Goal: Transaction & Acquisition: Purchase product/service

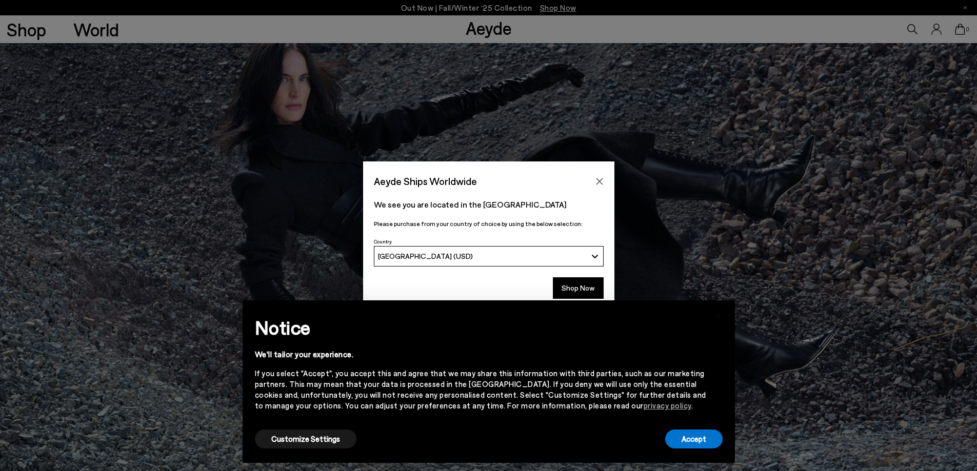
scroll to position [359, 0]
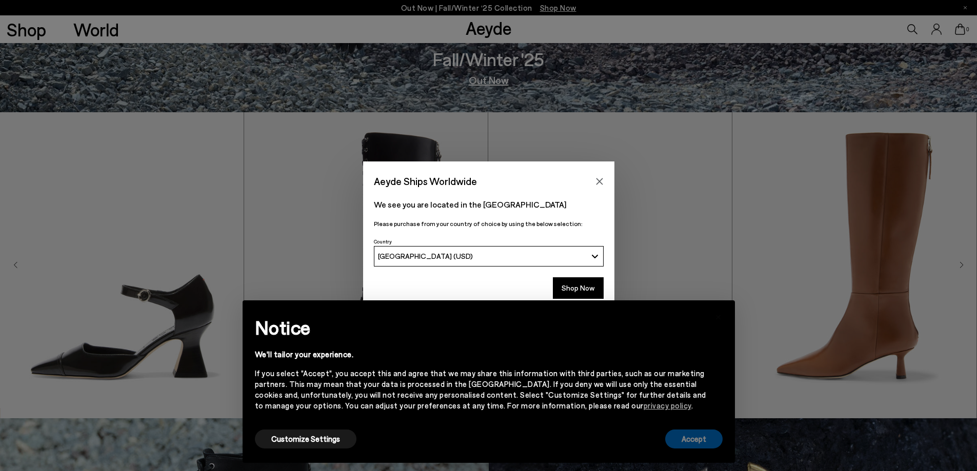
click at [687, 441] on button "Accept" at bounding box center [693, 439] width 57 height 19
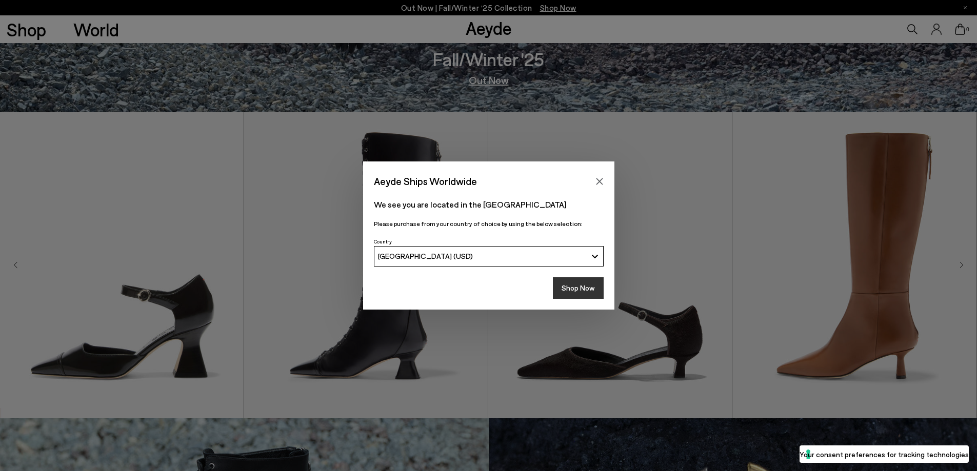
click at [575, 287] on button "Shop Now" at bounding box center [578, 288] width 51 height 22
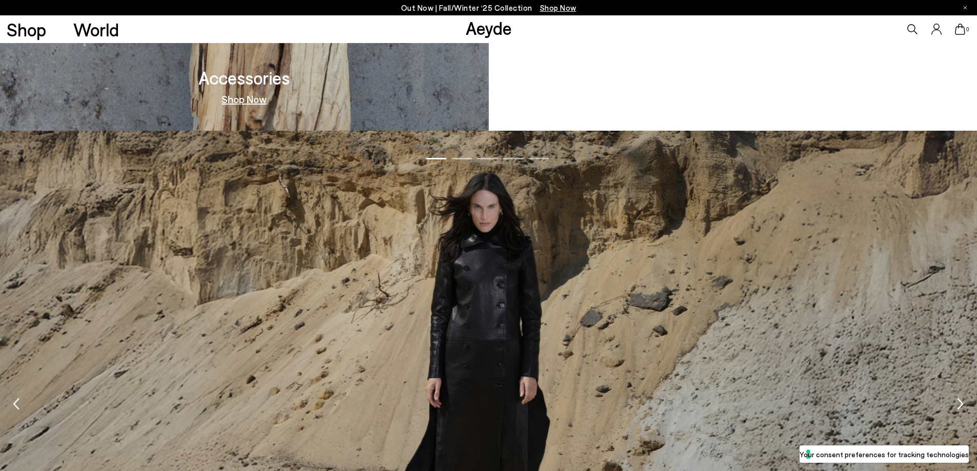
scroll to position [1404, 0]
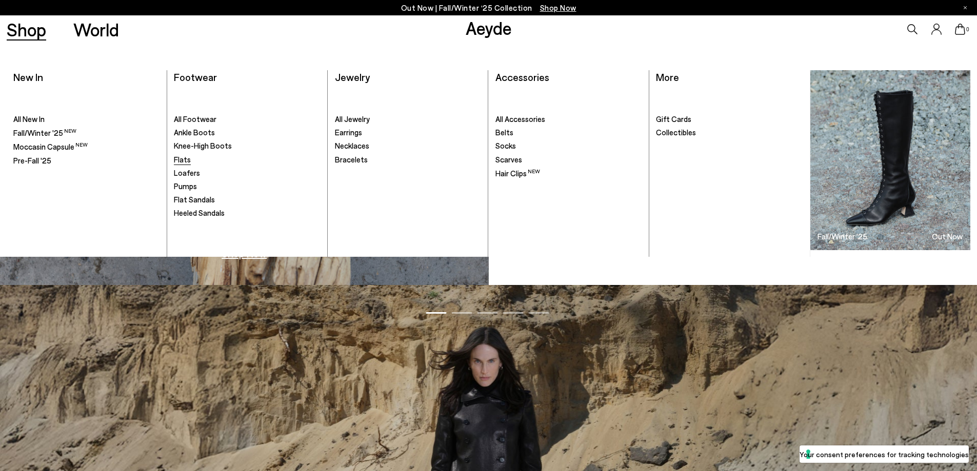
click at [184, 159] on span "Flats" at bounding box center [182, 159] width 17 height 9
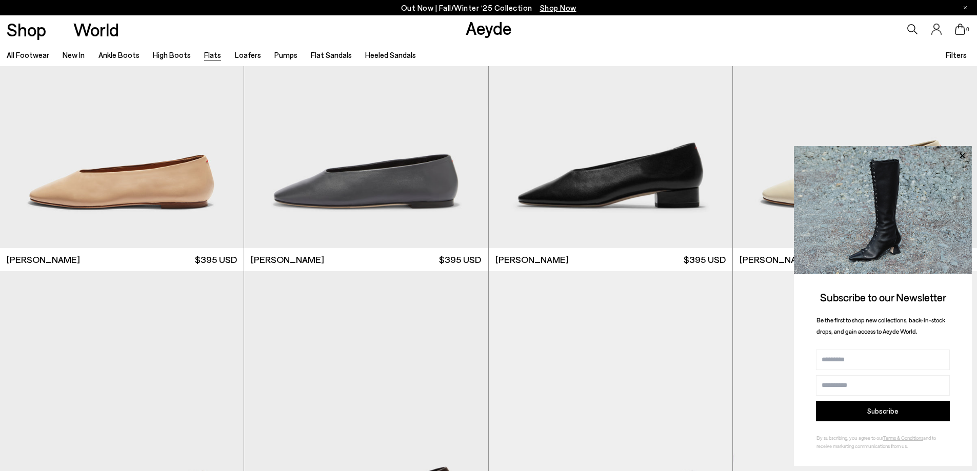
scroll to position [3846, 0]
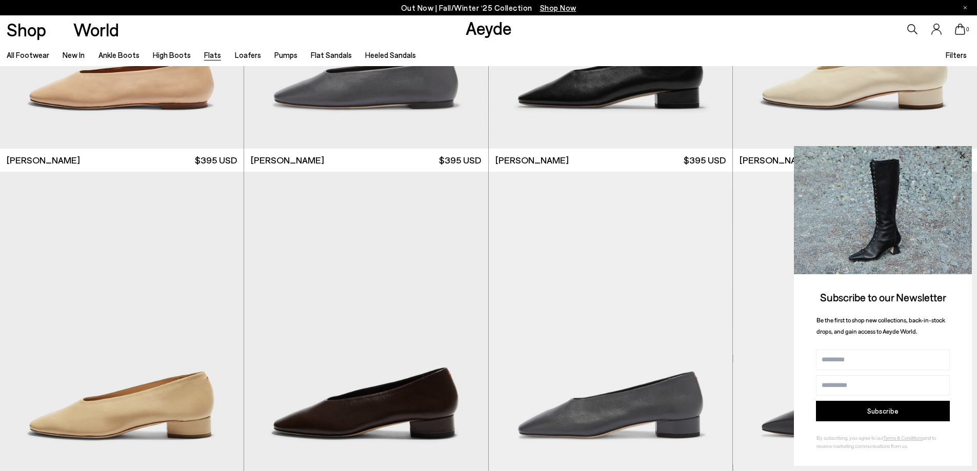
click at [962, 154] on icon at bounding box center [961, 155] width 13 height 13
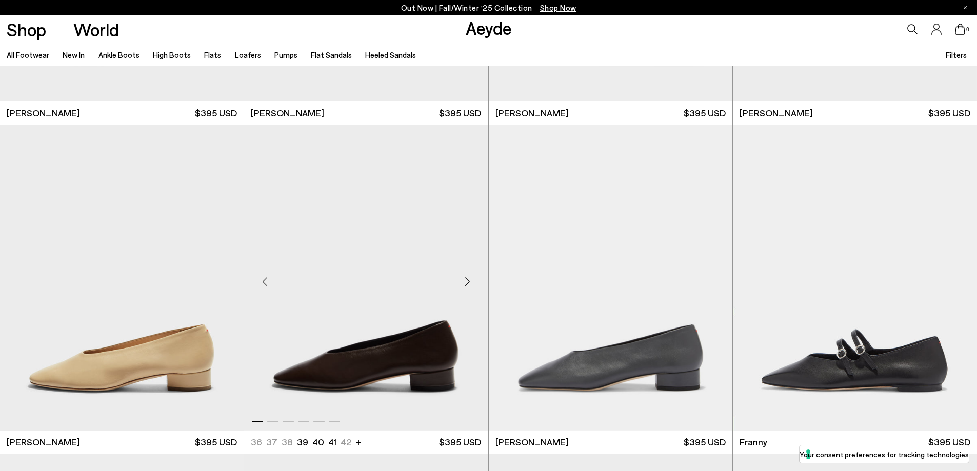
scroll to position [3898, 0]
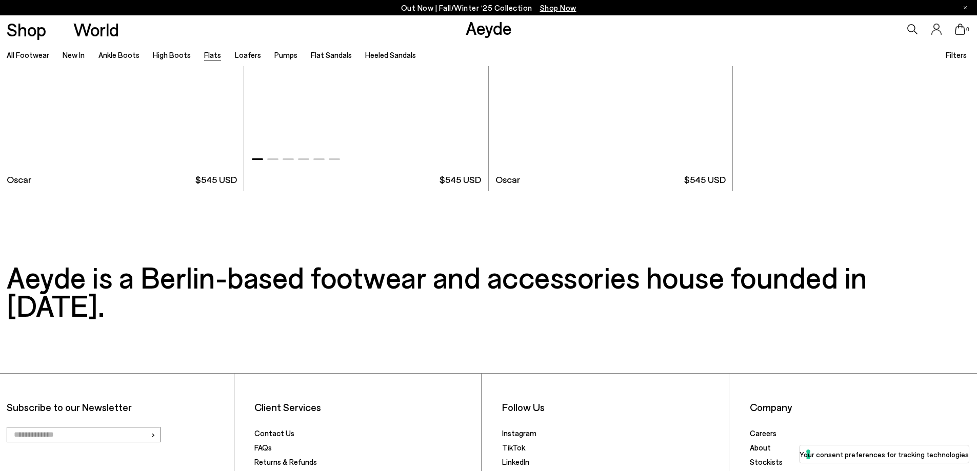
scroll to position [6872, 0]
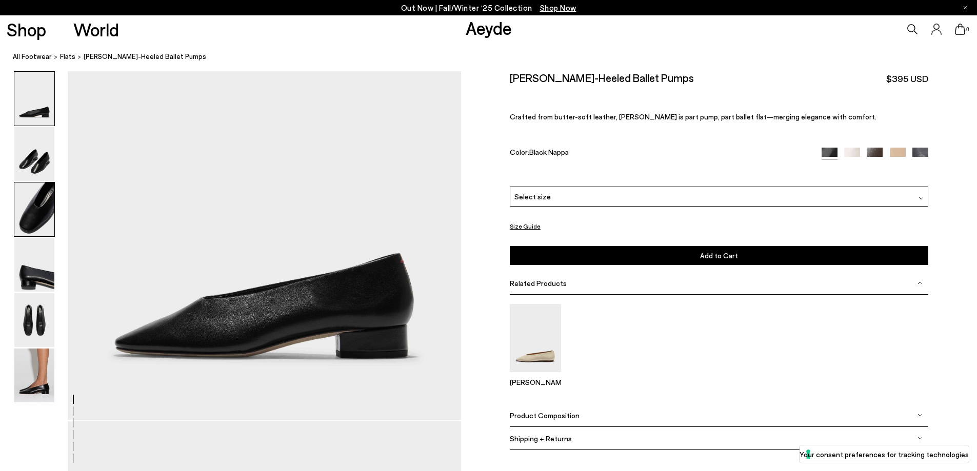
click at [31, 224] on img at bounding box center [34, 210] width 40 height 54
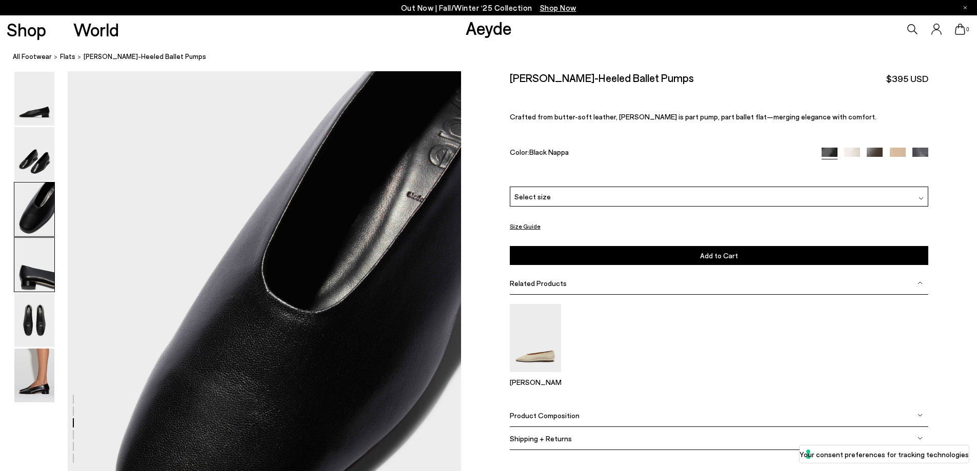
scroll to position [928, 0]
click at [43, 377] on img at bounding box center [34, 376] width 40 height 54
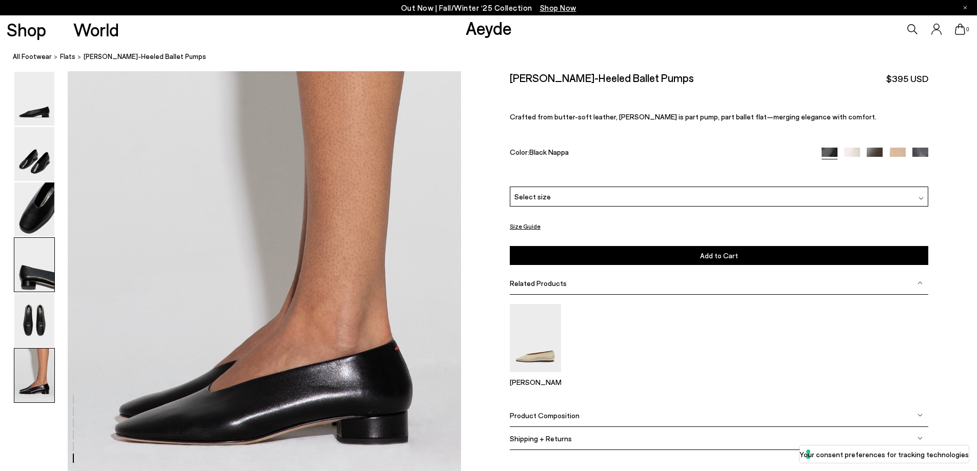
scroll to position [2576, 0]
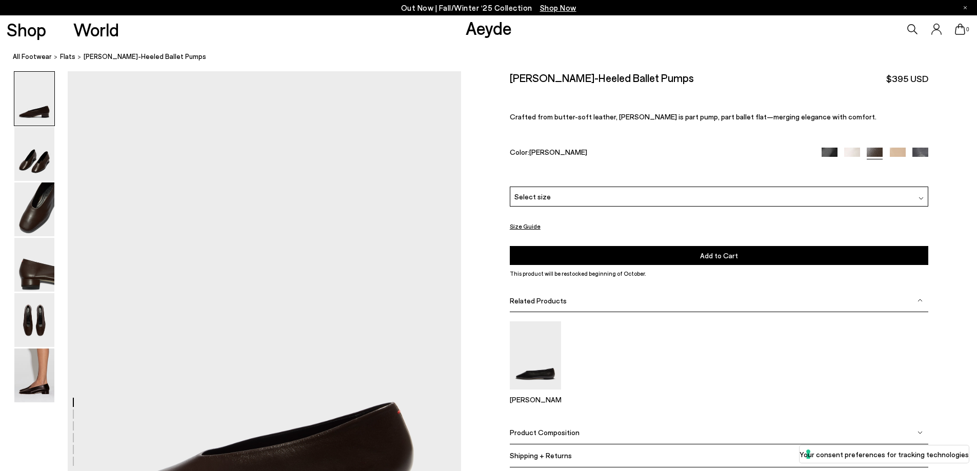
scroll to position [103, 0]
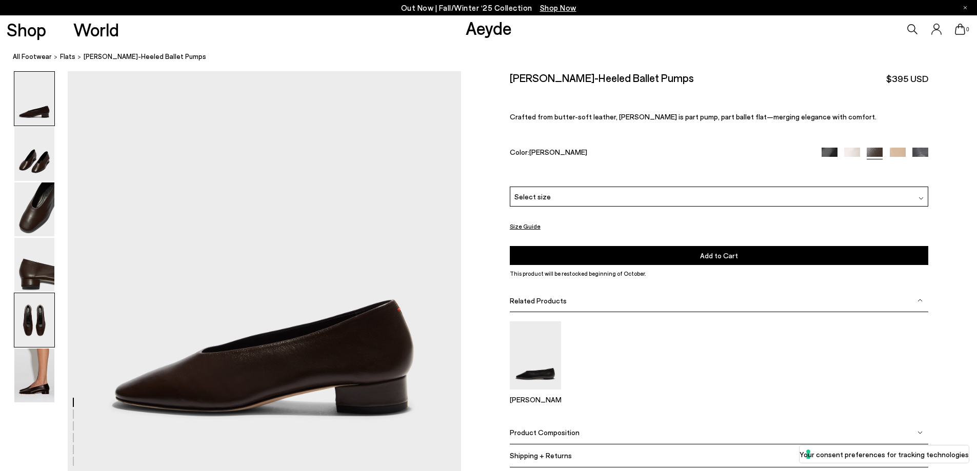
click at [41, 317] on img at bounding box center [34, 320] width 40 height 54
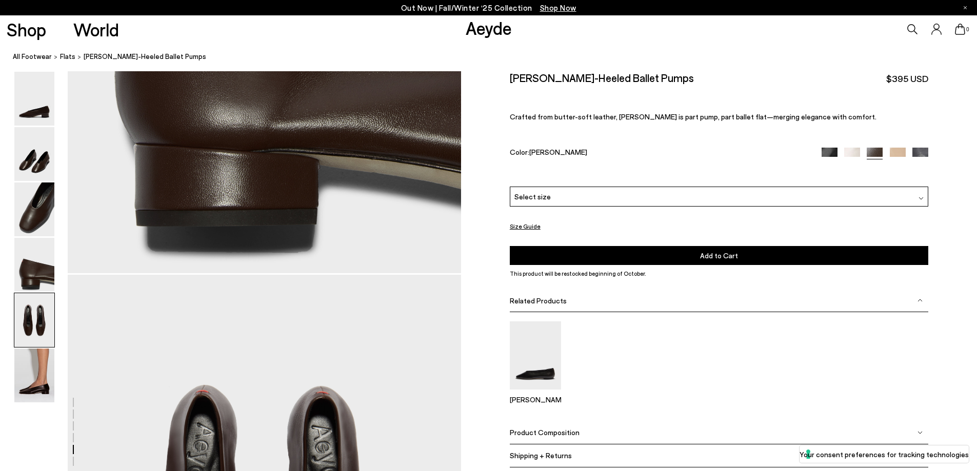
scroll to position [1899, 0]
drag, startPoint x: 657, startPoint y: 74, endPoint x: 536, endPoint y: 82, distance: 121.8
click at [536, 82] on div "[PERSON_NAME]-Heeled Ballet Pumps $395 USD" at bounding box center [719, 78] width 418 height 14
